Goal: Find specific fact: Find specific fact

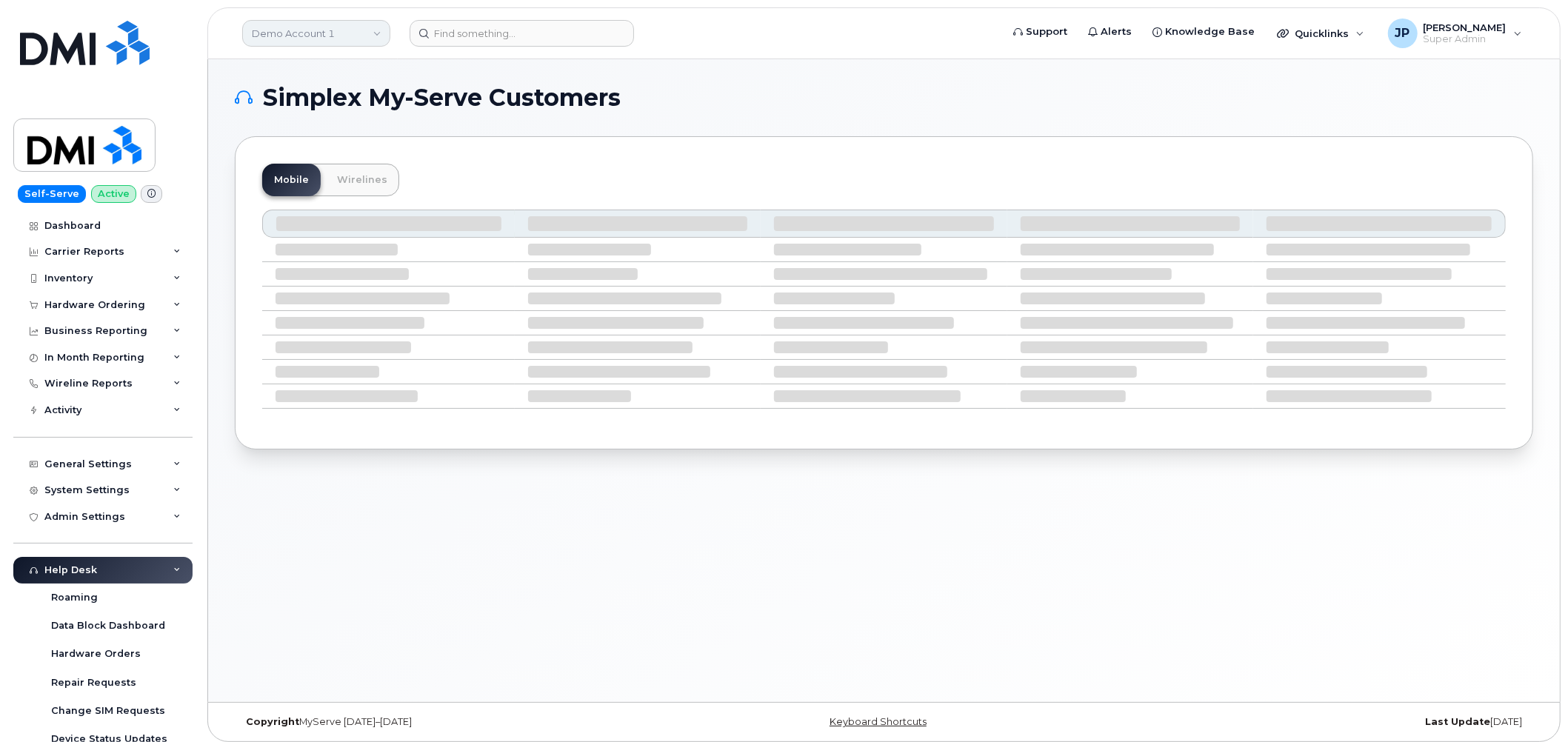
click at [334, 35] on link "Demo Account 1" at bounding box center [316, 33] width 148 height 27
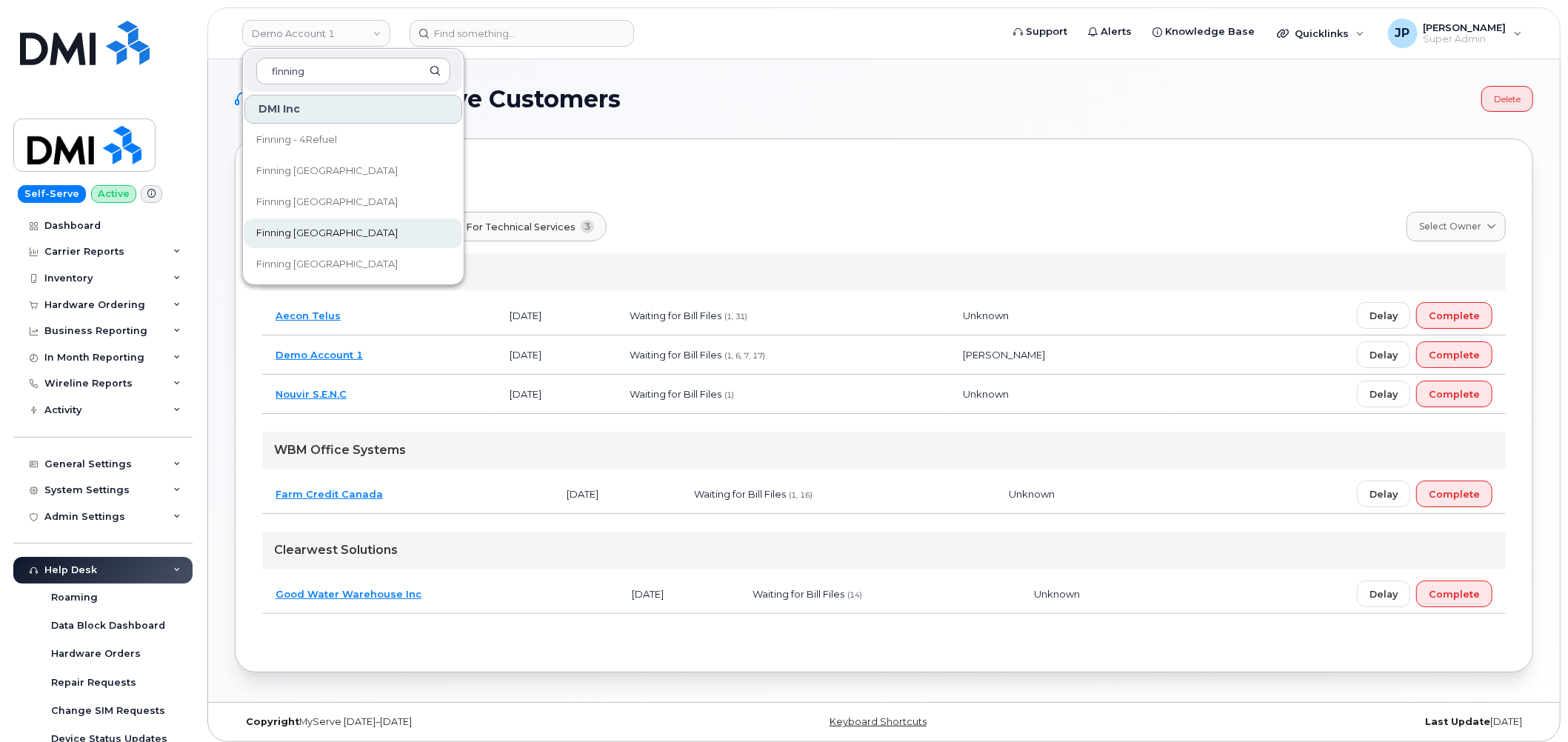
type input "finning"
click at [319, 233] on span "Finning [GEOGRAPHIC_DATA]" at bounding box center [327, 233] width 142 height 15
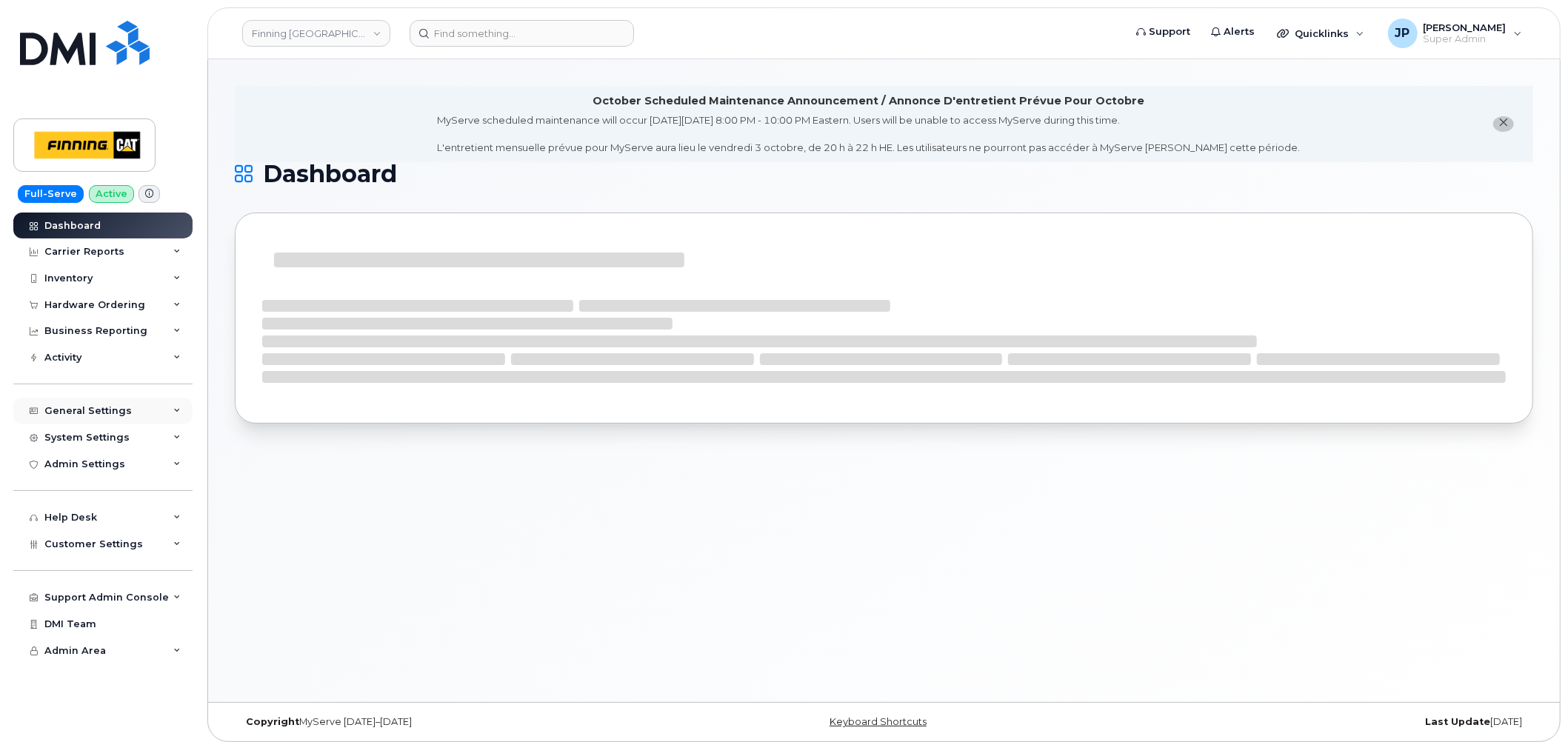
click at [95, 407] on div "General Settings" at bounding box center [87, 411] width 87 height 12
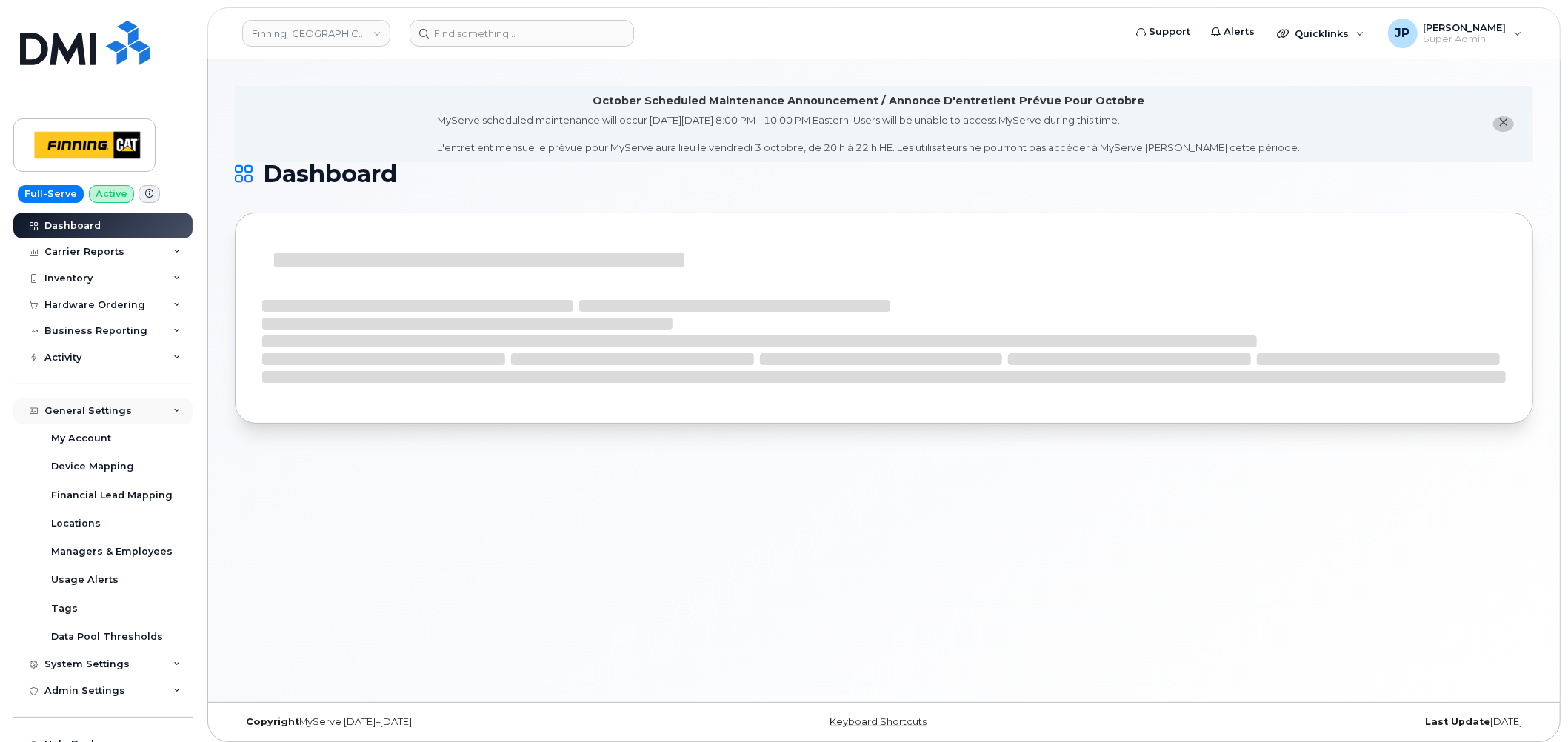
click at [95, 407] on div "General Settings" at bounding box center [87, 411] width 87 height 12
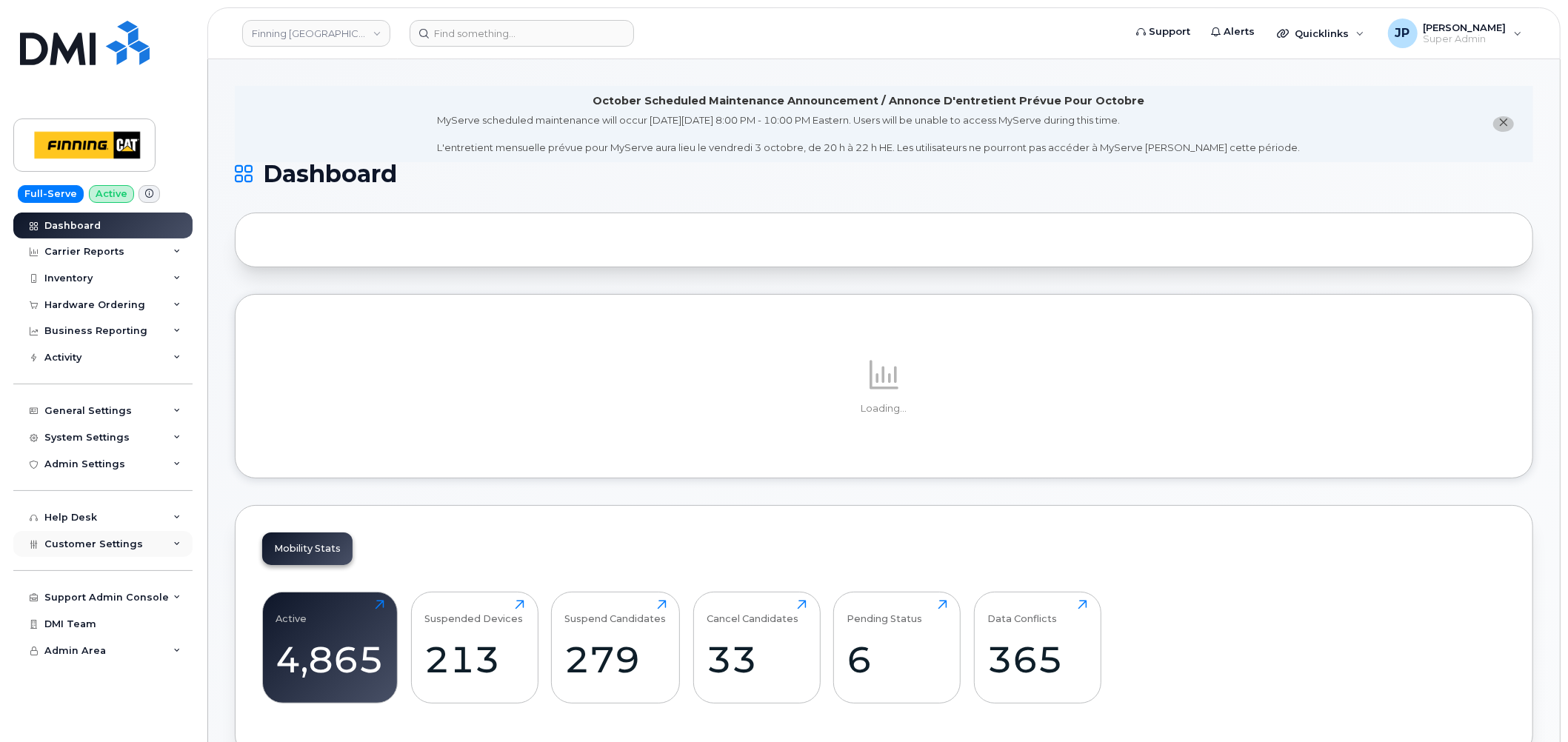
click at [94, 547] on span "Customer Settings" at bounding box center [93, 545] width 98 height 11
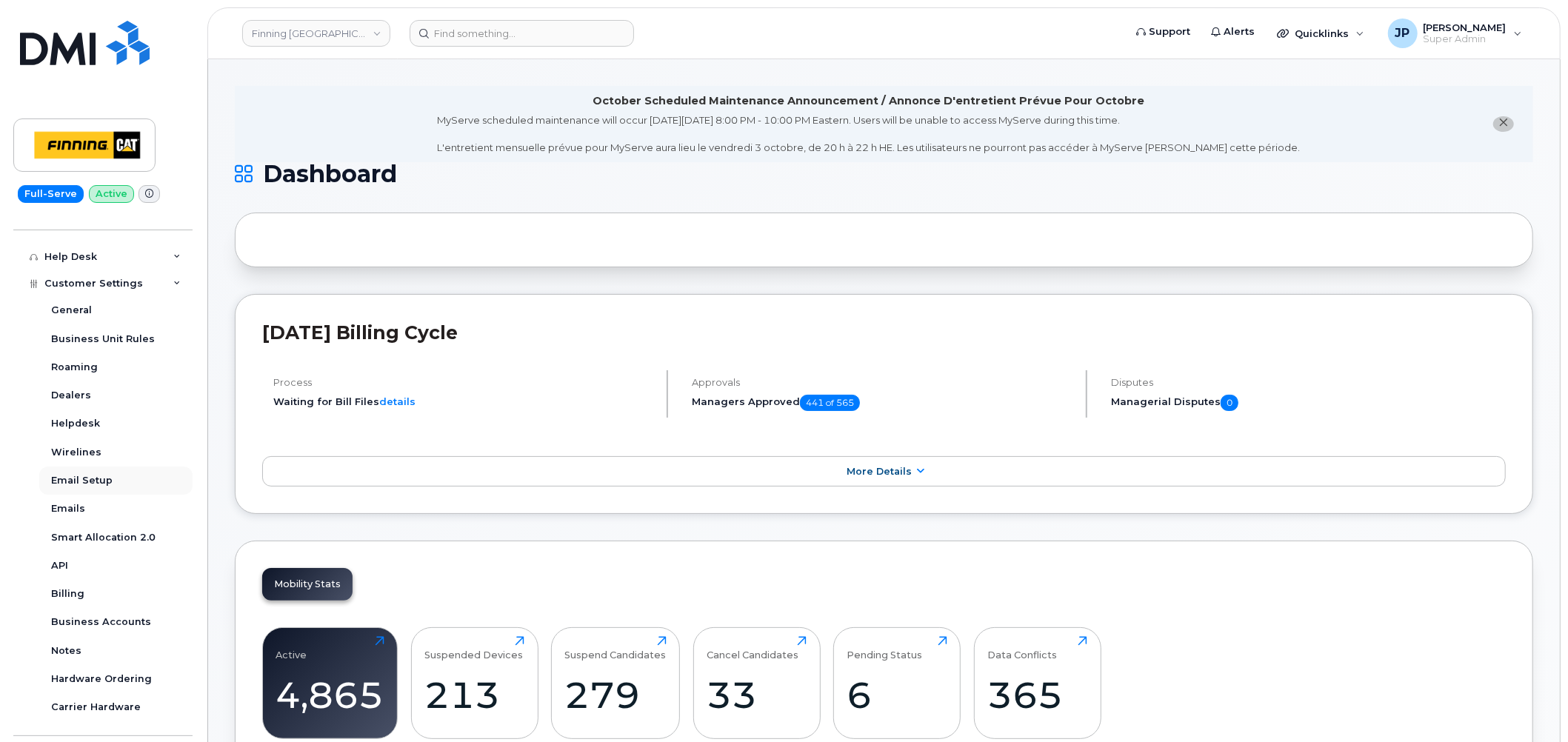
scroll to position [297, 0]
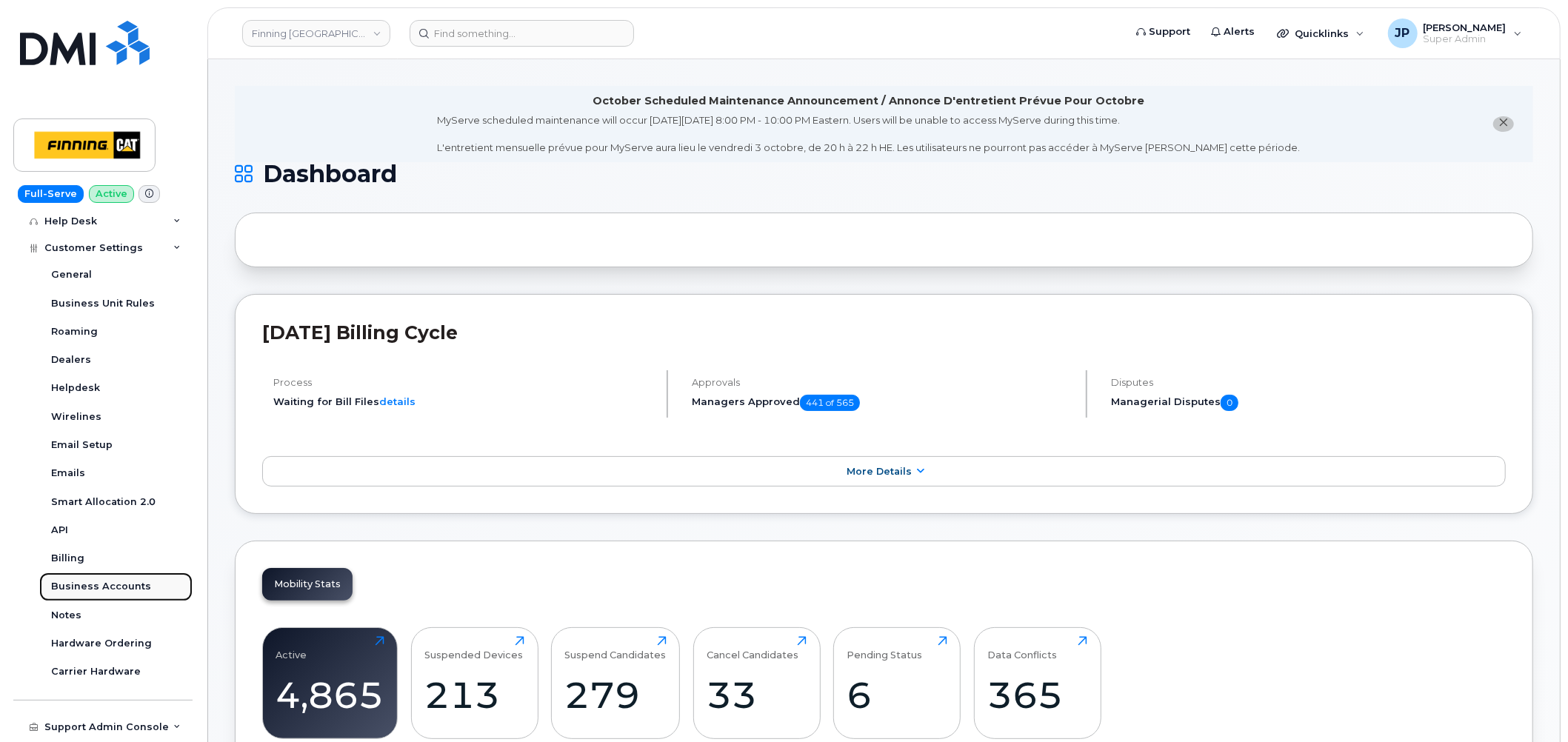
click at [99, 582] on div "Business Accounts" at bounding box center [101, 586] width 100 height 13
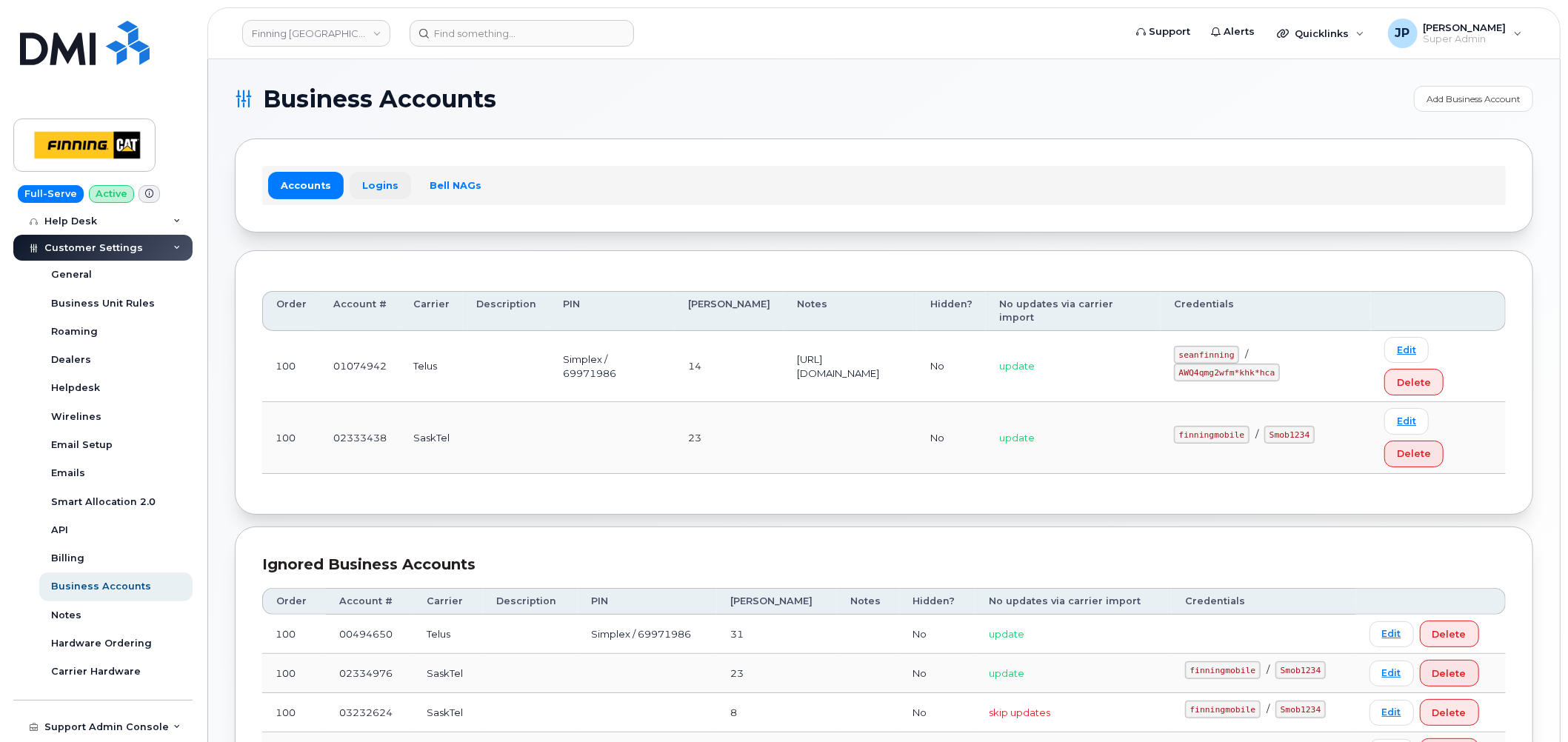
click at [376, 181] on link "Logins" at bounding box center [380, 185] width 61 height 27
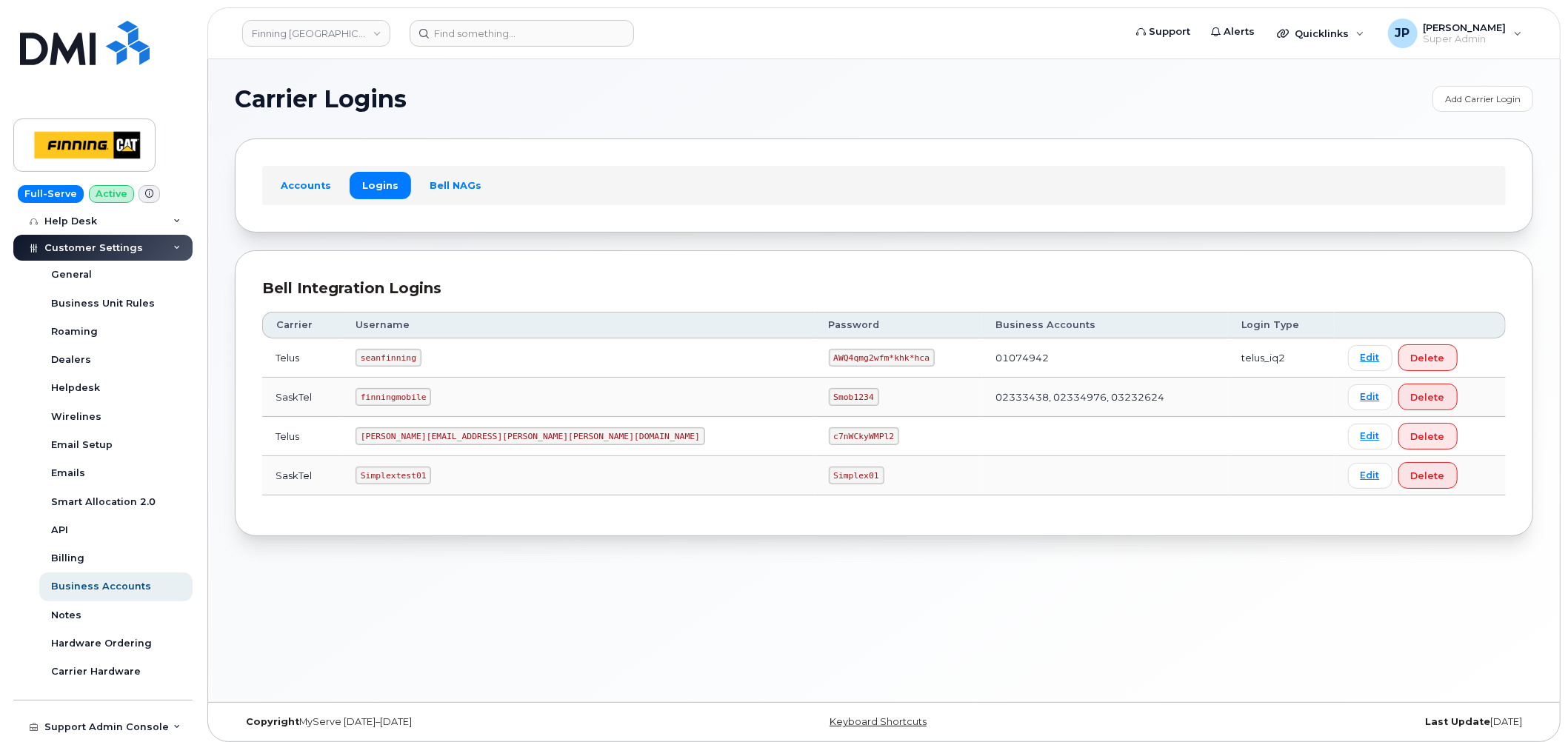
click at [415, 359] on code "seanfinning" at bounding box center [389, 357] width 66 height 18
copy code "seanfinning"
click at [527, 400] on td "finningmobile" at bounding box center [578, 397] width 473 height 39
click at [829, 363] on code "AWQ4qmg2wfm*khk*hca" at bounding box center [882, 357] width 106 height 18
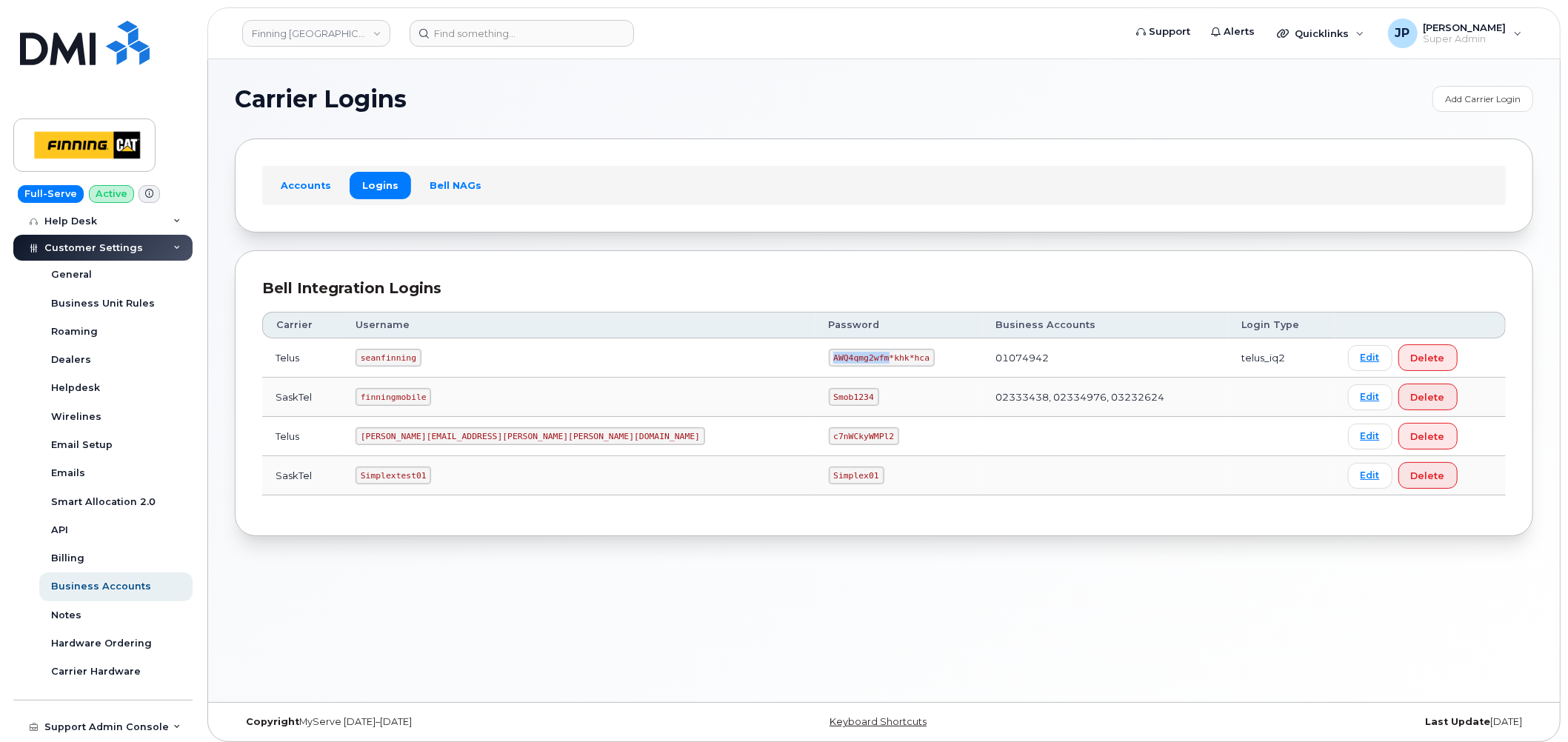
click at [829, 363] on code "AWQ4qmg2wfm*khk*hca" at bounding box center [882, 357] width 106 height 18
copy code "AWQ4qmg2wfm*khk*hca"
click at [338, 28] on link "Finning [GEOGRAPHIC_DATA]" at bounding box center [316, 33] width 148 height 27
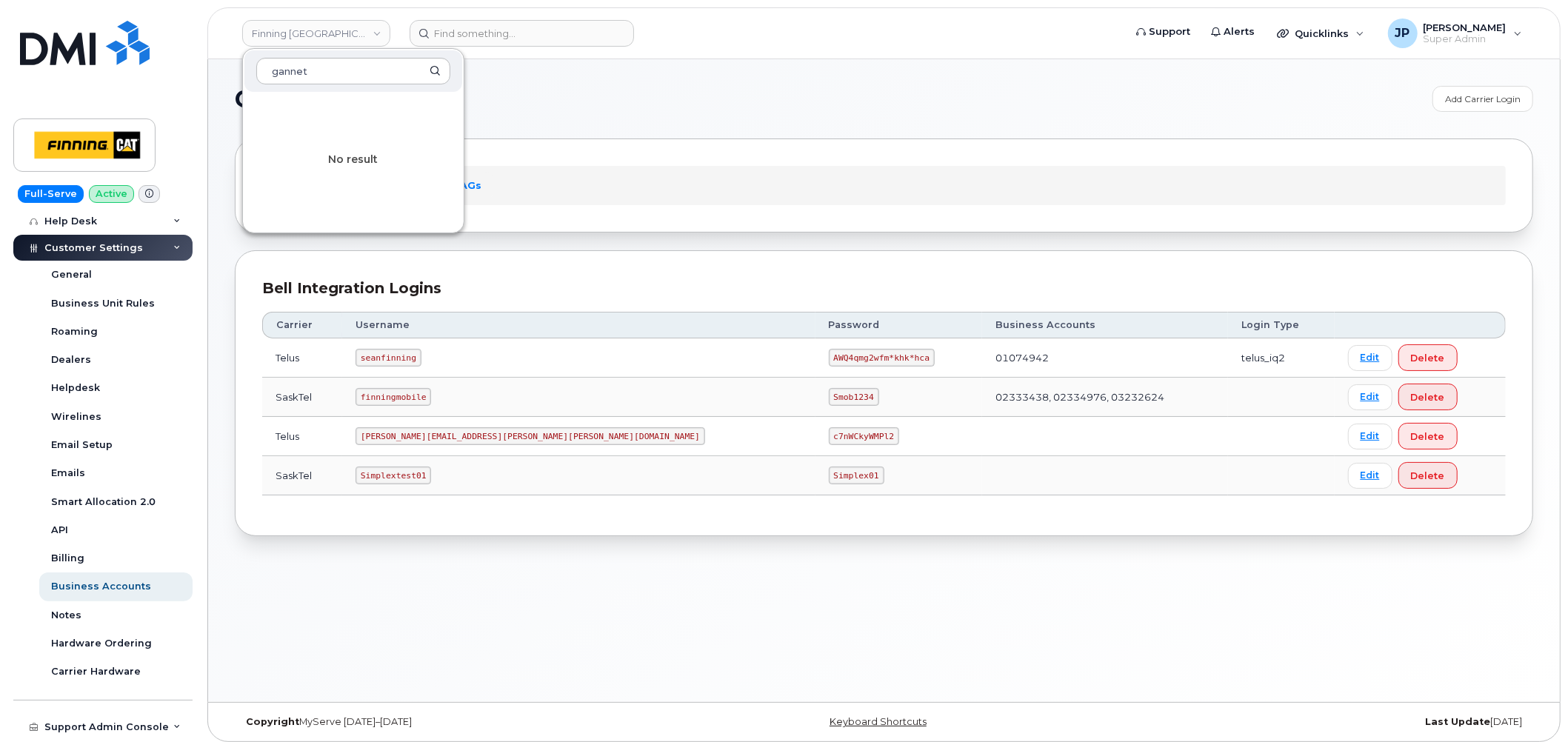
type input "gannet"
